Goal: Information Seeking & Learning: Learn about a topic

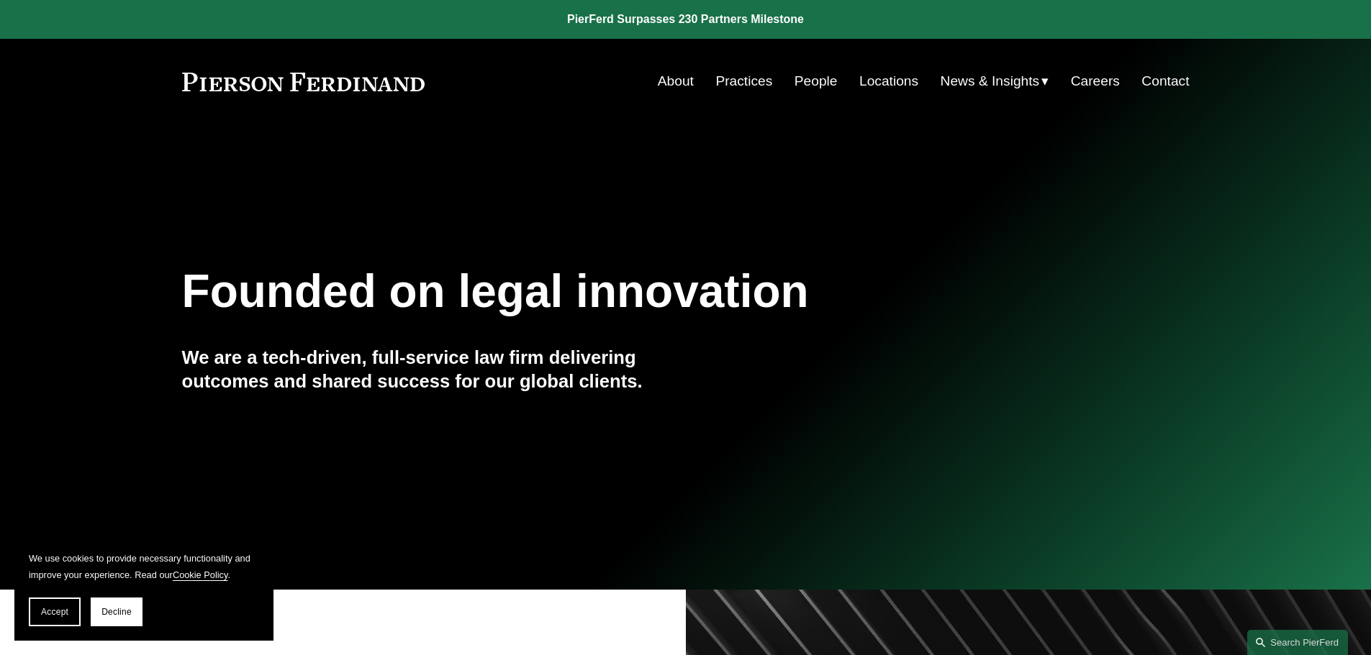
click at [828, 78] on link "People" at bounding box center [815, 81] width 43 height 27
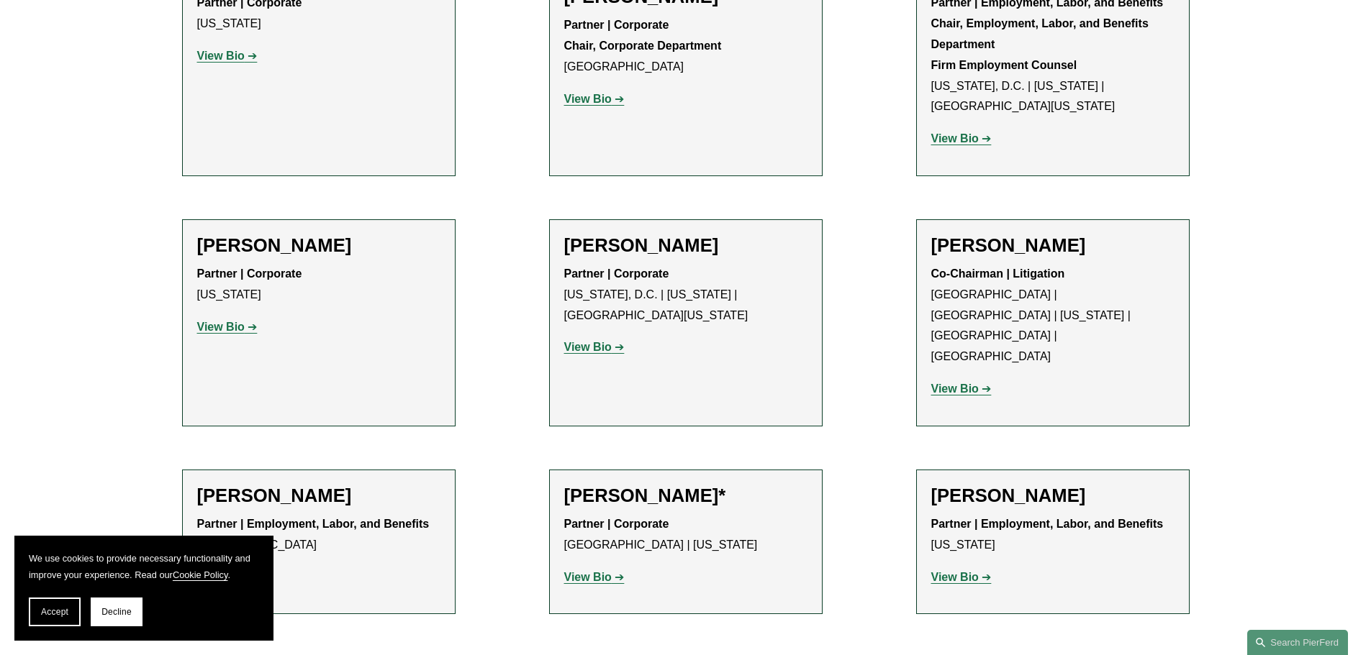
scroll to position [5580, 0]
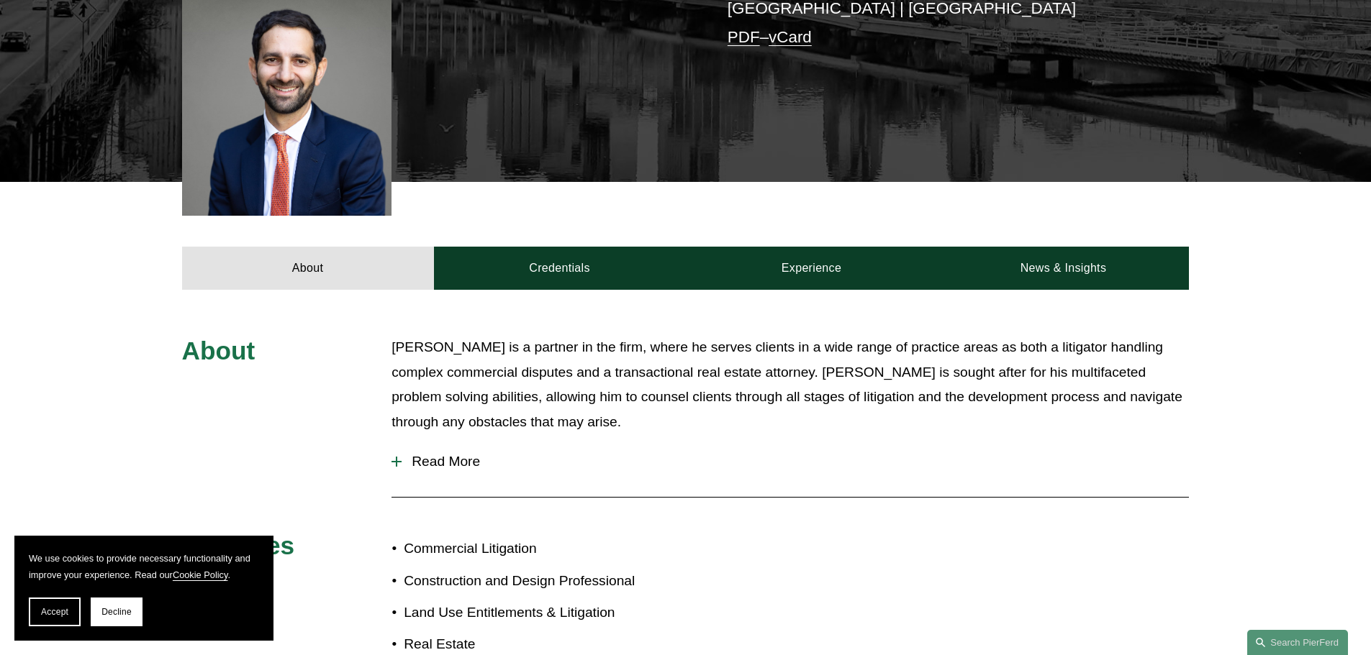
scroll to position [429, 0]
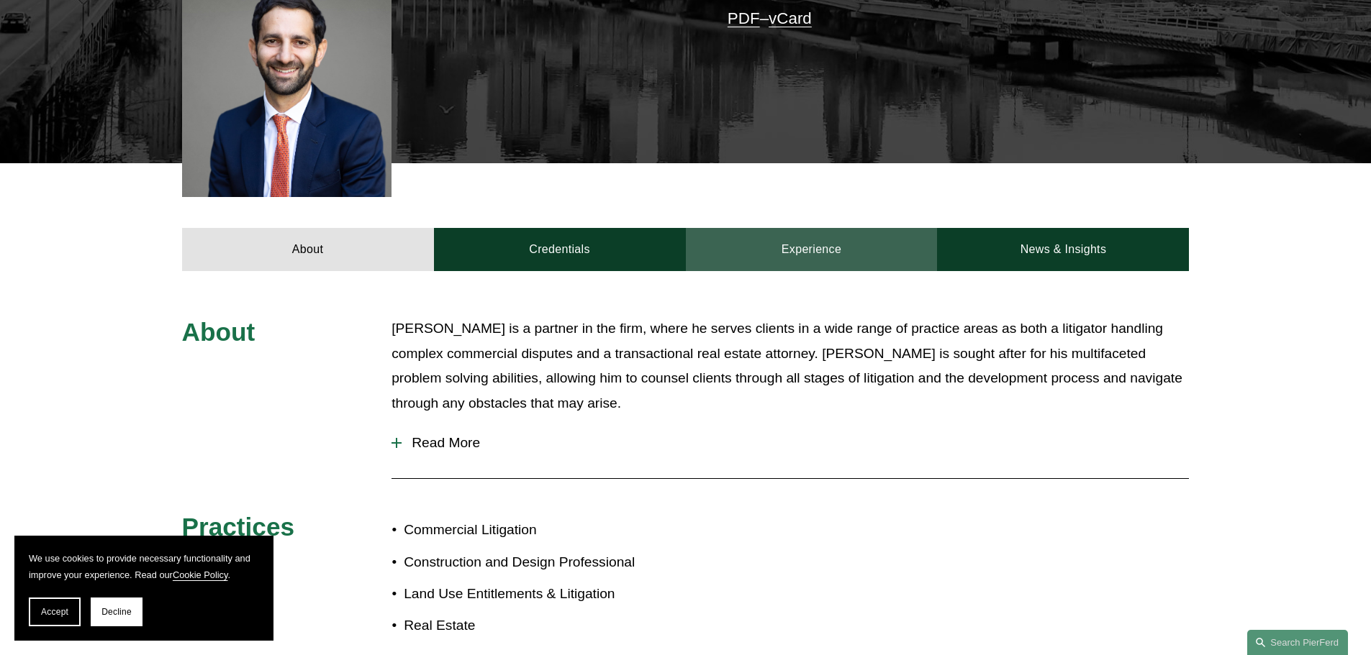
click at [824, 237] on link "Experience" at bounding box center [812, 249] width 252 height 43
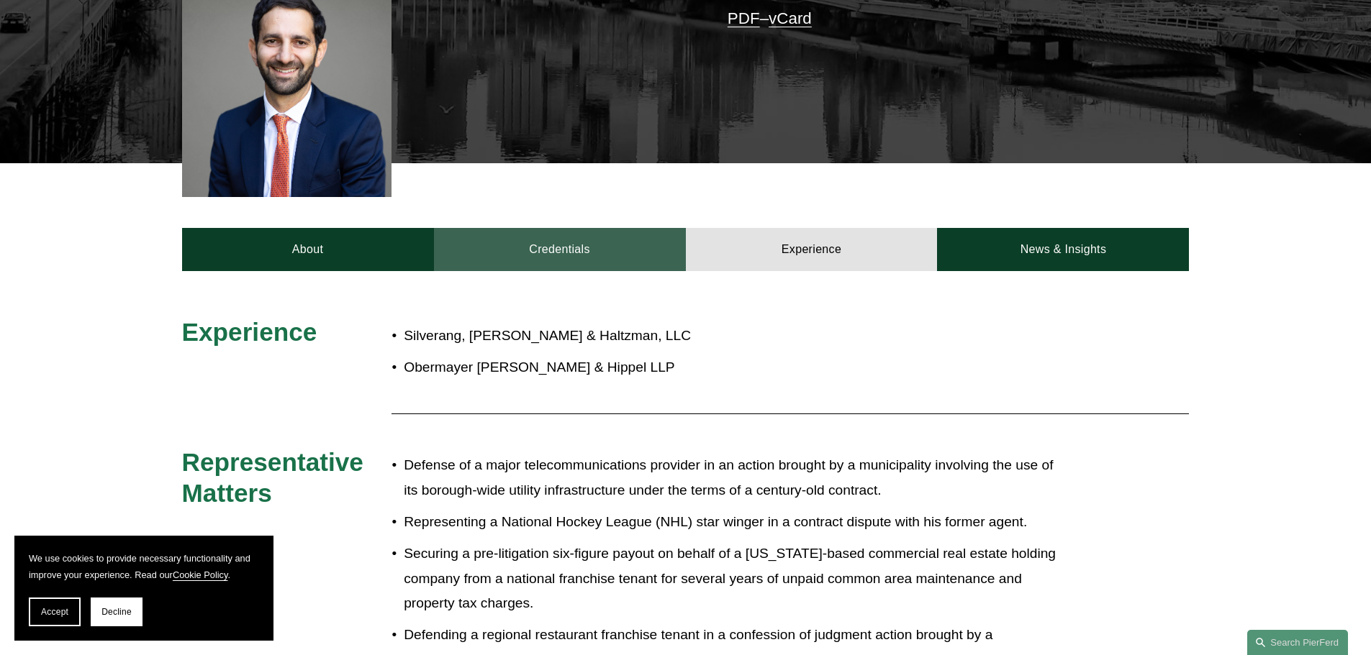
click at [593, 242] on link "Credentials" at bounding box center [560, 249] width 252 height 43
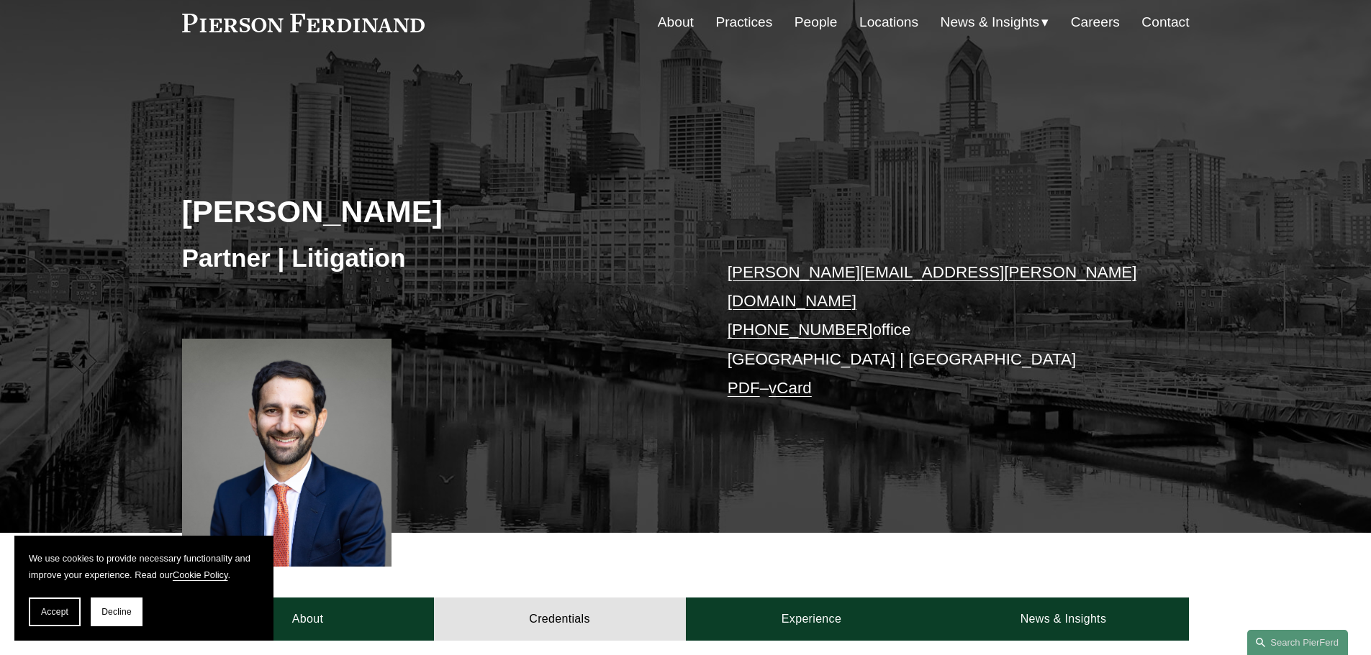
scroll to position [31, 0]
